Goal: Use online tool/utility: Utilize a website feature to perform a specific function

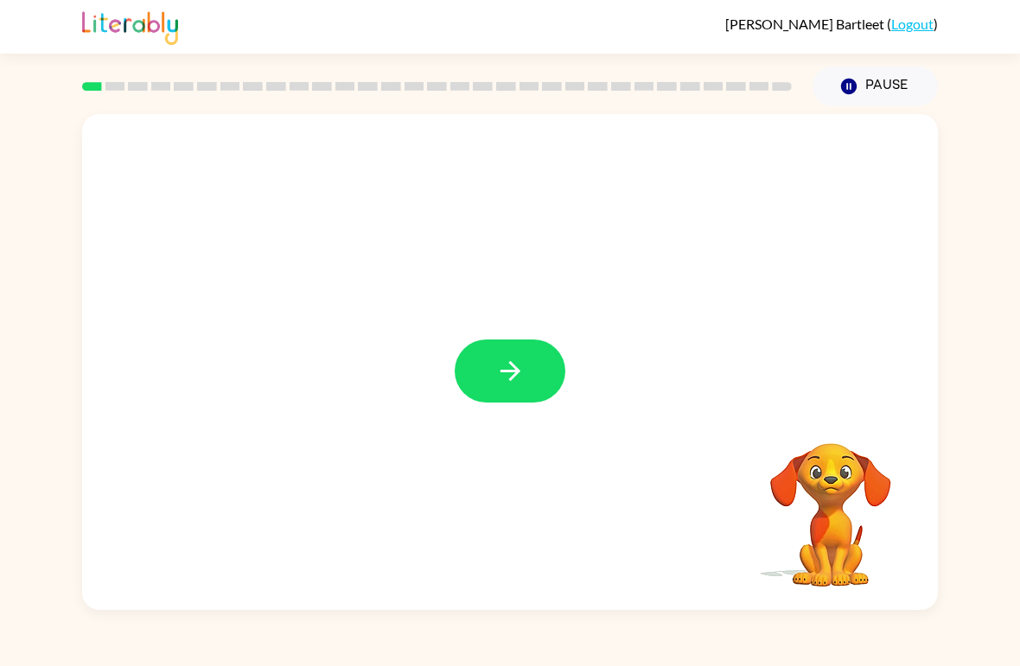
click at [528, 355] on button "button" at bounding box center [510, 371] width 111 height 63
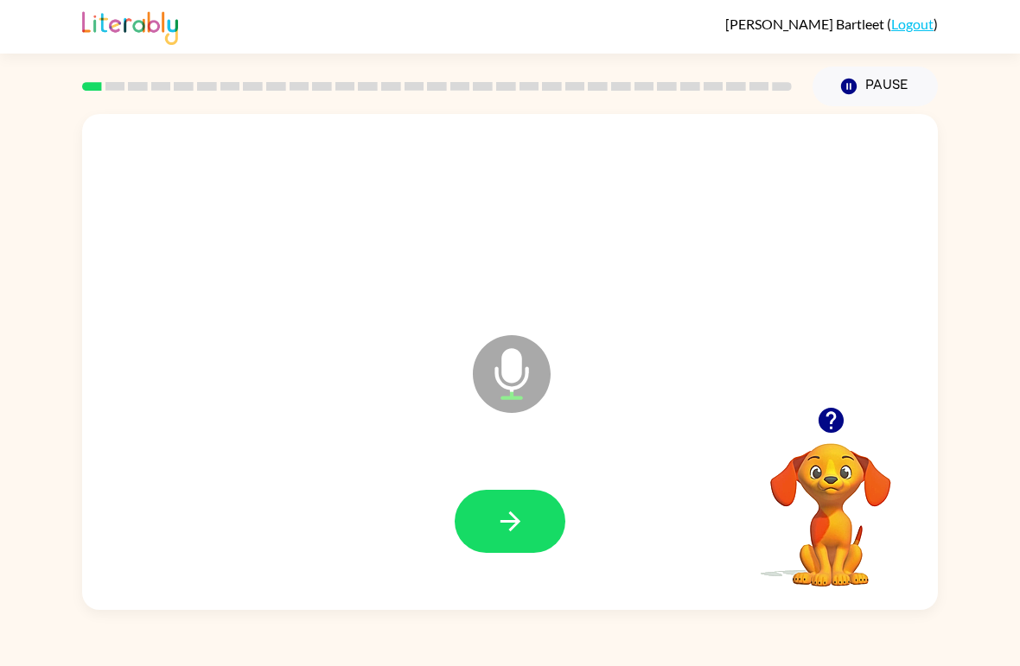
click at [532, 509] on button "button" at bounding box center [510, 521] width 111 height 63
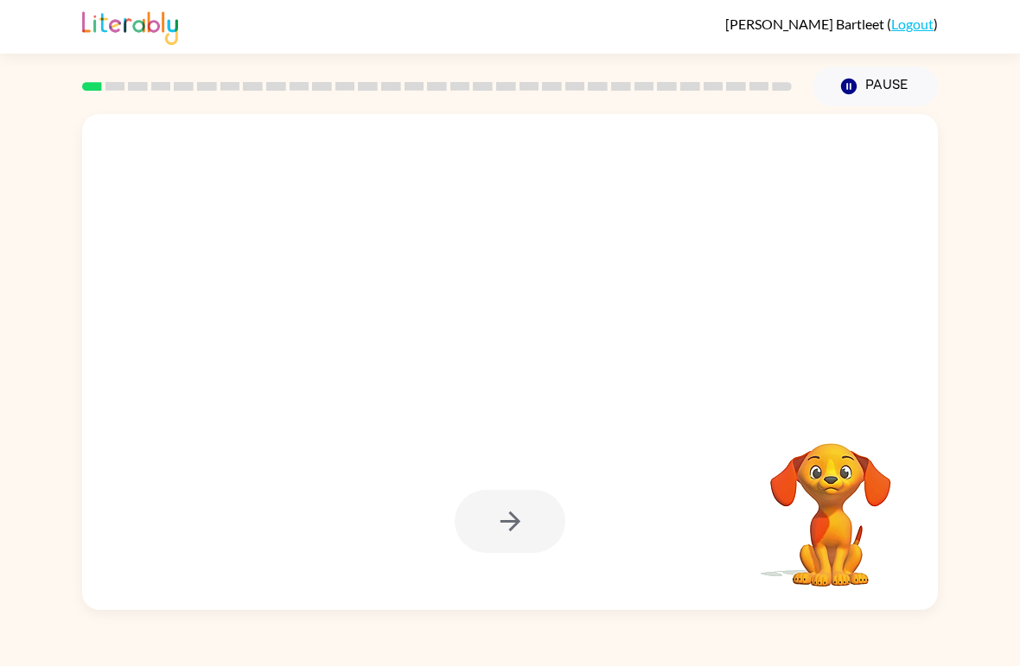
click at [544, 511] on div at bounding box center [510, 521] width 111 height 63
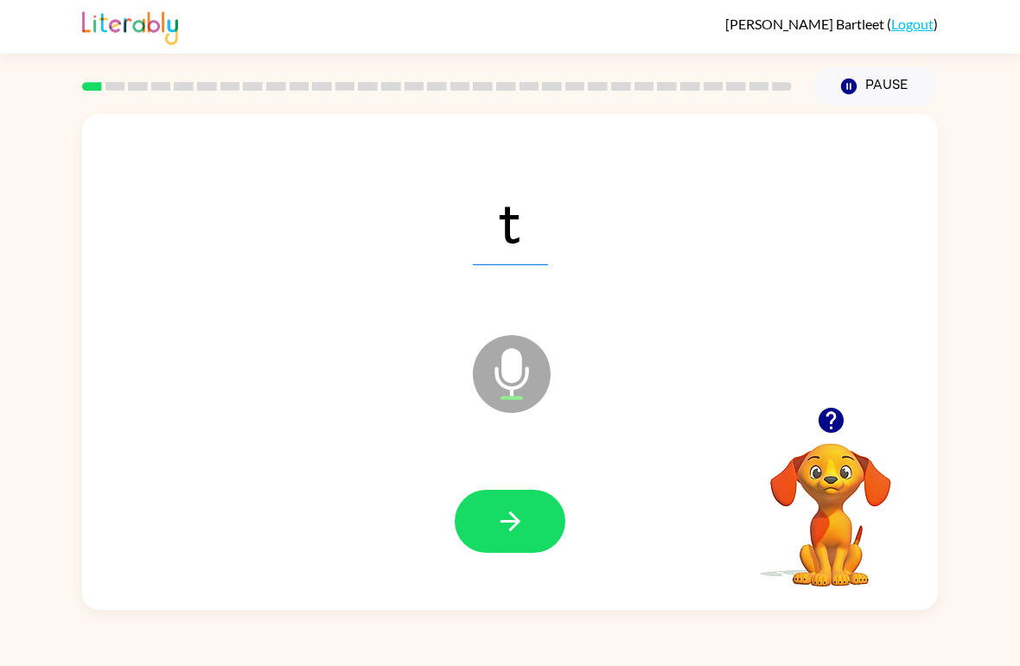
click at [524, 514] on icon "button" at bounding box center [510, 522] width 30 height 30
click at [530, 539] on button "button" at bounding box center [510, 521] width 111 height 63
click at [510, 526] on icon "button" at bounding box center [510, 522] width 30 height 30
click at [526, 519] on button "button" at bounding box center [510, 521] width 111 height 63
click at [507, 505] on button "button" at bounding box center [510, 521] width 111 height 63
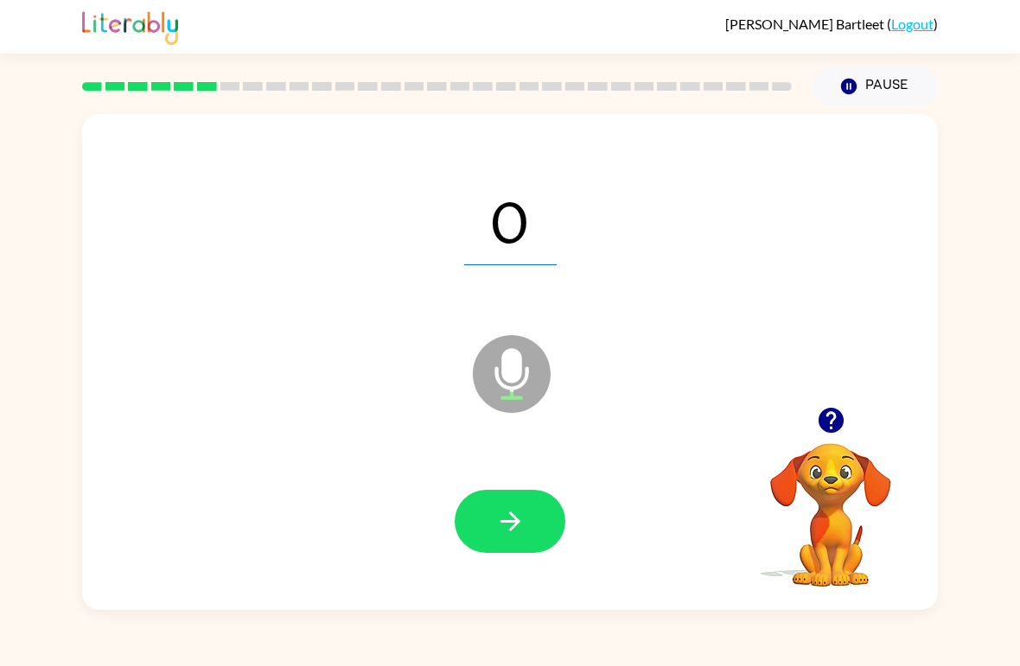
click at [510, 506] on button "button" at bounding box center [510, 521] width 111 height 63
click at [529, 536] on button "button" at bounding box center [510, 521] width 111 height 63
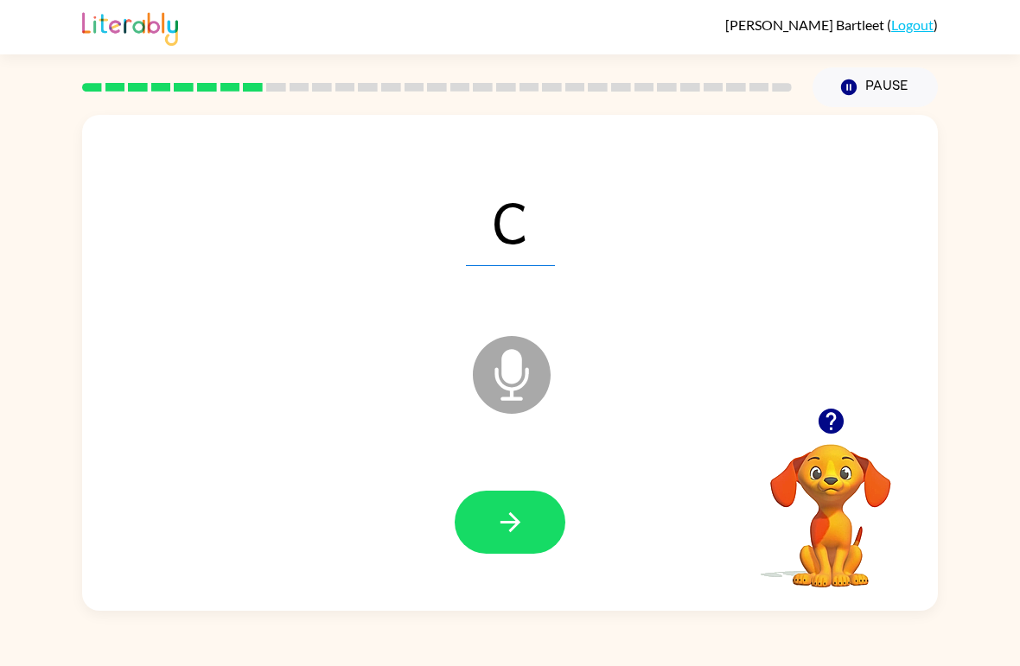
click at [496, 522] on icon "button" at bounding box center [510, 522] width 30 height 30
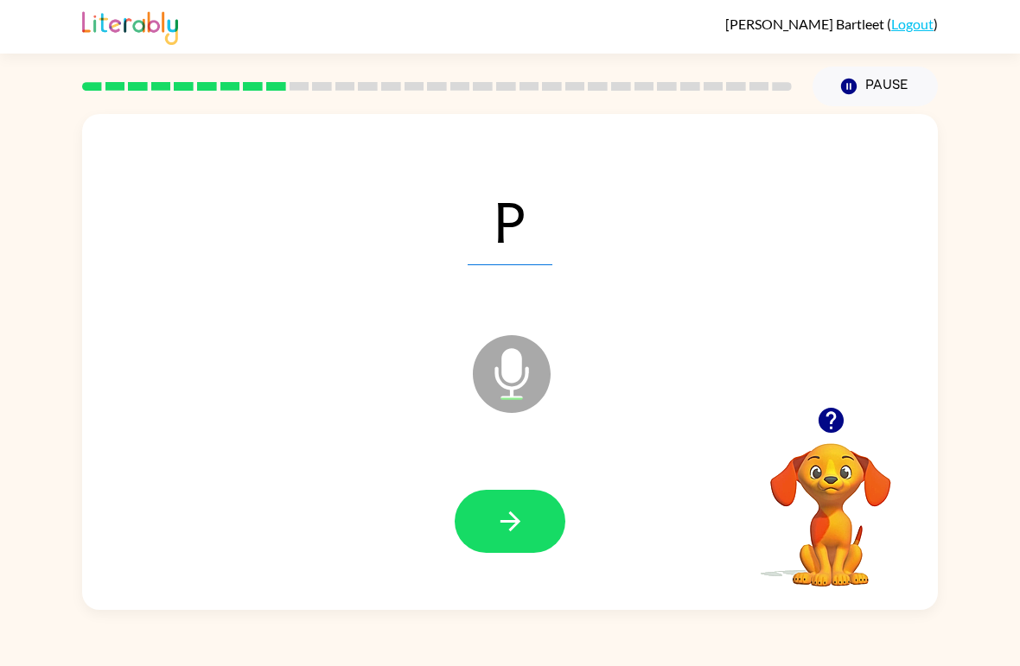
click at [511, 530] on icon "button" at bounding box center [510, 522] width 20 height 20
click at [486, 533] on button "button" at bounding box center [510, 521] width 111 height 63
click at [510, 536] on icon "button" at bounding box center [510, 522] width 30 height 30
click at [543, 548] on button "button" at bounding box center [510, 521] width 111 height 63
click at [528, 520] on button "button" at bounding box center [510, 521] width 111 height 63
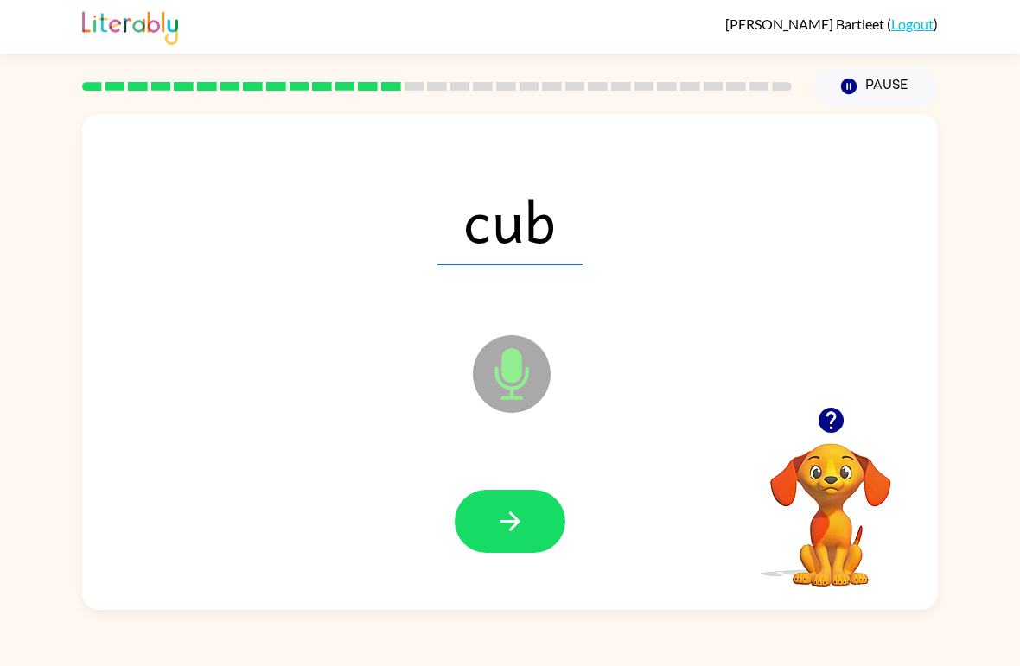
click at [507, 505] on button "button" at bounding box center [510, 521] width 111 height 63
click at [535, 529] on button "button" at bounding box center [510, 521] width 111 height 63
click at [526, 500] on button "button" at bounding box center [510, 521] width 111 height 63
click at [553, 546] on button "button" at bounding box center [510, 521] width 111 height 63
click at [512, 524] on icon "button" at bounding box center [510, 522] width 20 height 20
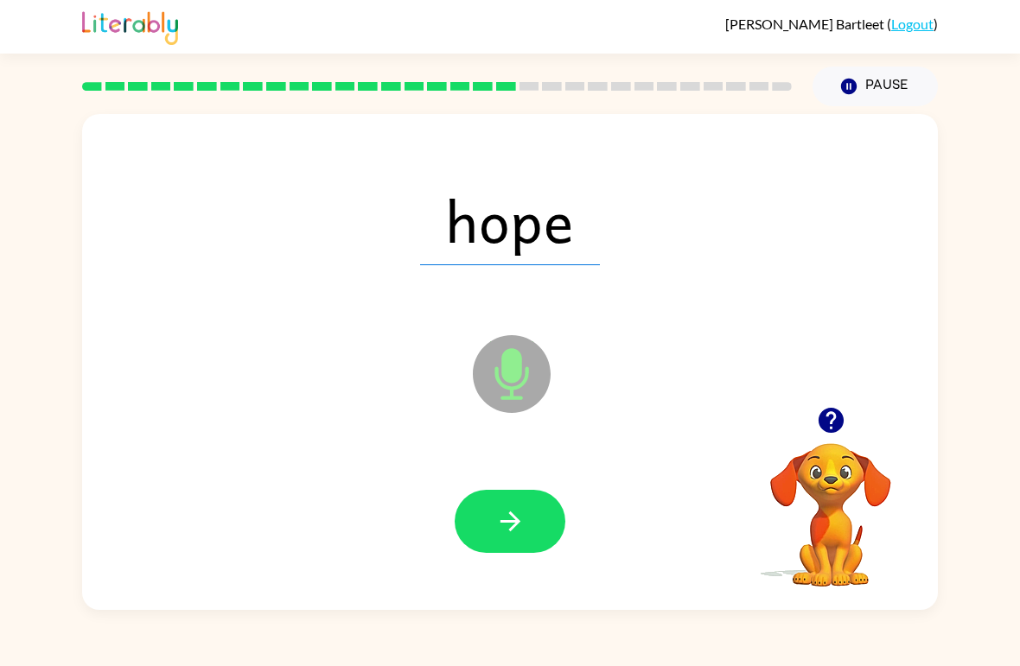
click at [523, 523] on icon "button" at bounding box center [510, 522] width 30 height 30
click at [476, 525] on button "button" at bounding box center [510, 521] width 111 height 63
click at [544, 544] on button "button" at bounding box center [510, 521] width 111 height 63
click at [520, 520] on icon "button" at bounding box center [510, 522] width 30 height 30
click at [554, 516] on button "button" at bounding box center [510, 521] width 111 height 63
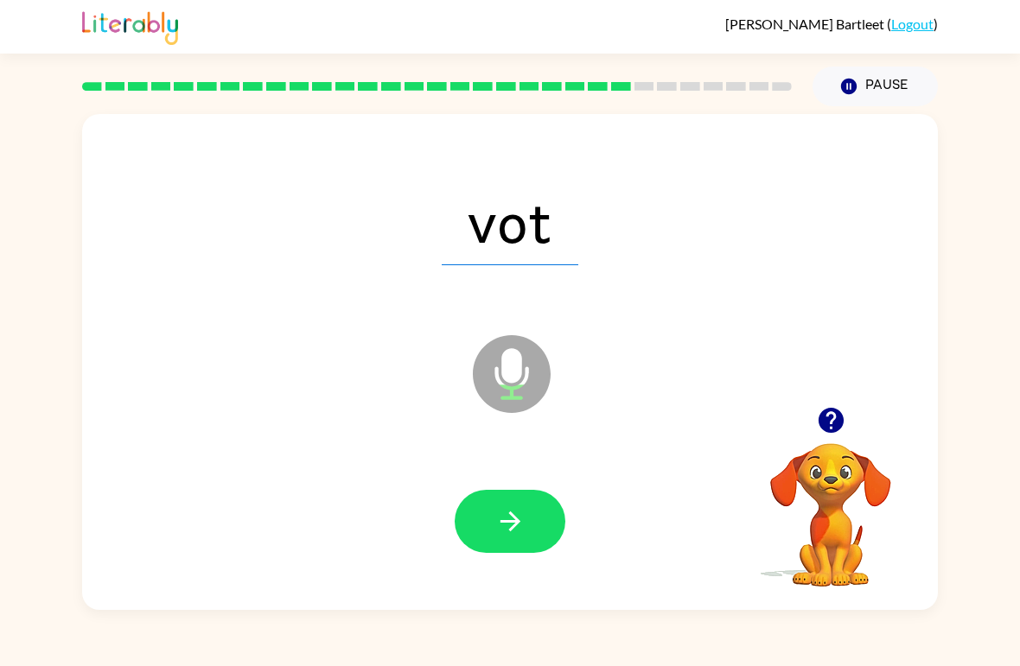
click at [509, 536] on icon "button" at bounding box center [510, 522] width 30 height 30
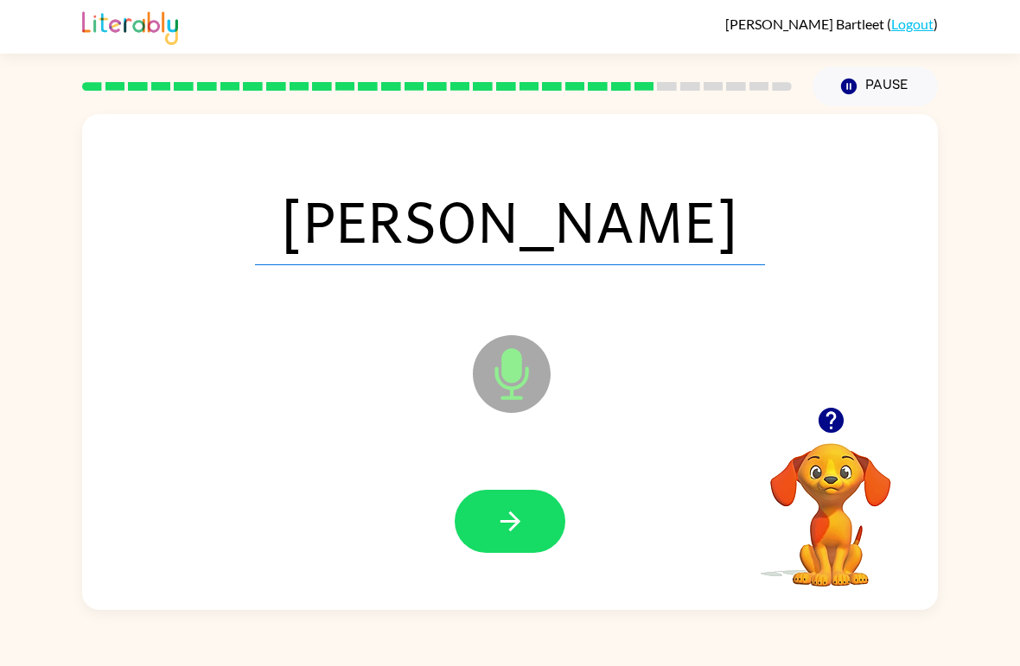
click at [506, 531] on icon "button" at bounding box center [510, 522] width 30 height 30
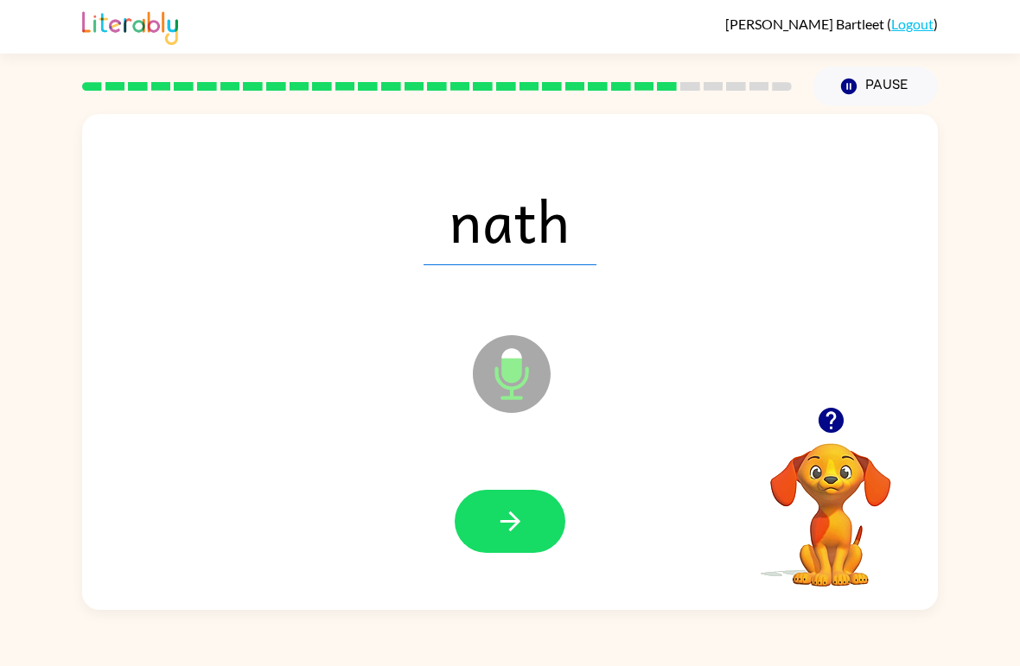
click at [539, 549] on button "button" at bounding box center [510, 521] width 111 height 63
click at [493, 500] on button "button" at bounding box center [510, 521] width 111 height 63
click at [508, 540] on button "button" at bounding box center [510, 521] width 111 height 63
click at [517, 539] on button "button" at bounding box center [510, 521] width 111 height 63
click at [512, 534] on icon "button" at bounding box center [510, 522] width 30 height 30
